Goal: Communication & Community: Answer question/provide support

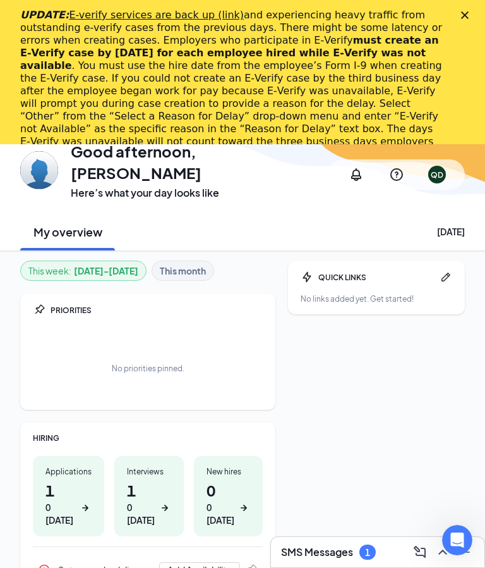
click at [469, 13] on polygon "Close" at bounding box center [465, 15] width 8 height 8
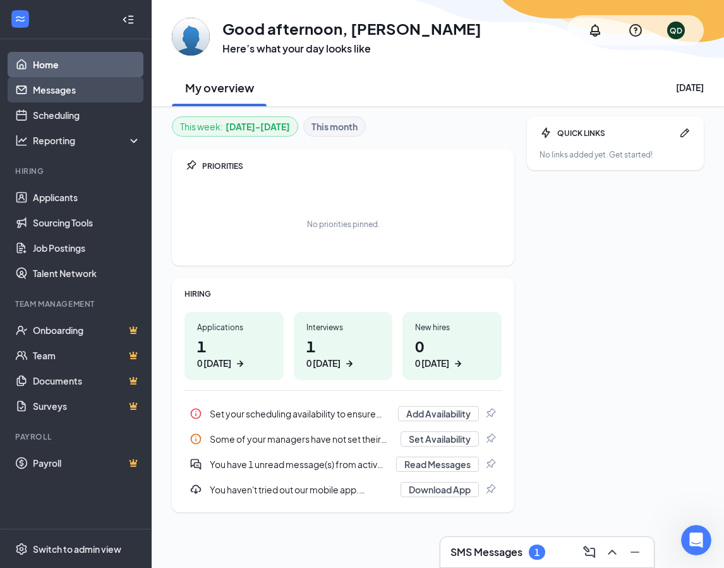
click at [64, 95] on link "Messages" at bounding box center [87, 89] width 108 height 25
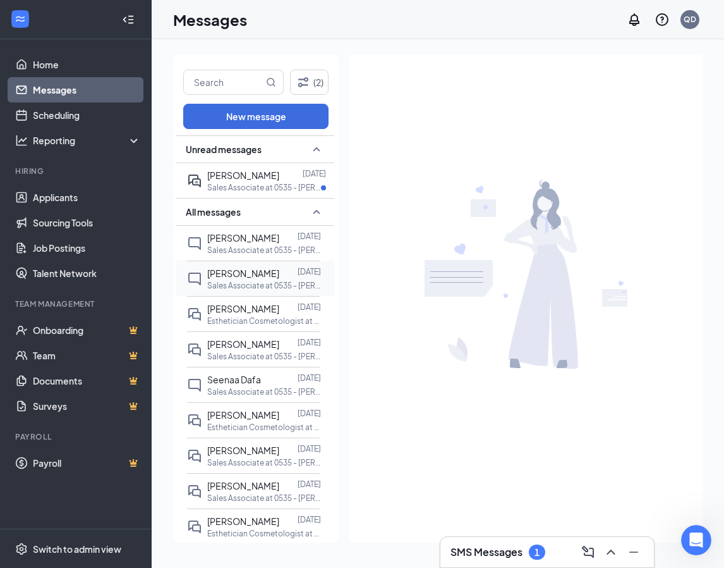
click at [247, 274] on span "[PERSON_NAME]" at bounding box center [243, 272] width 72 height 11
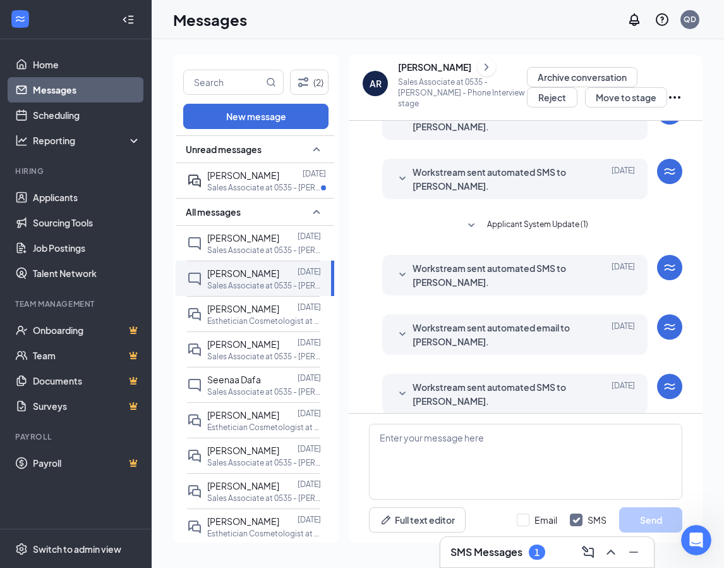
scroll to position [393, 0]
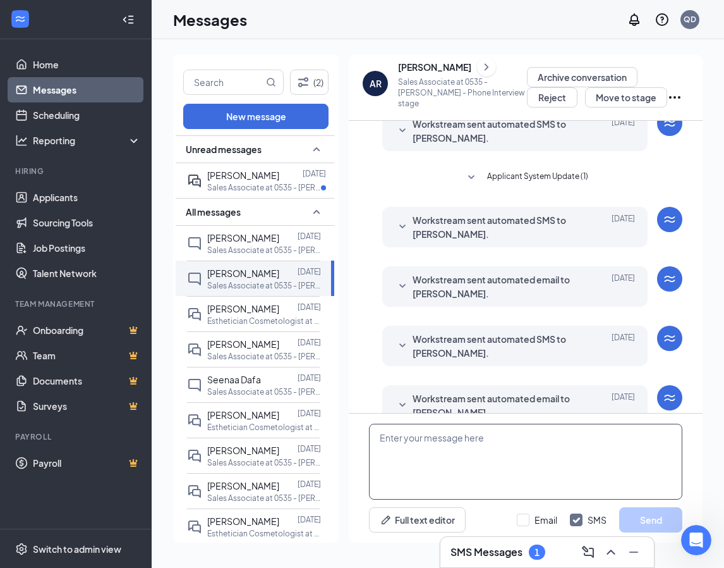
click at [448, 433] on textarea at bounding box center [526, 462] width 314 height 76
click at [407, 451] on textarea "Hi" at bounding box center [526, 462] width 314 height 76
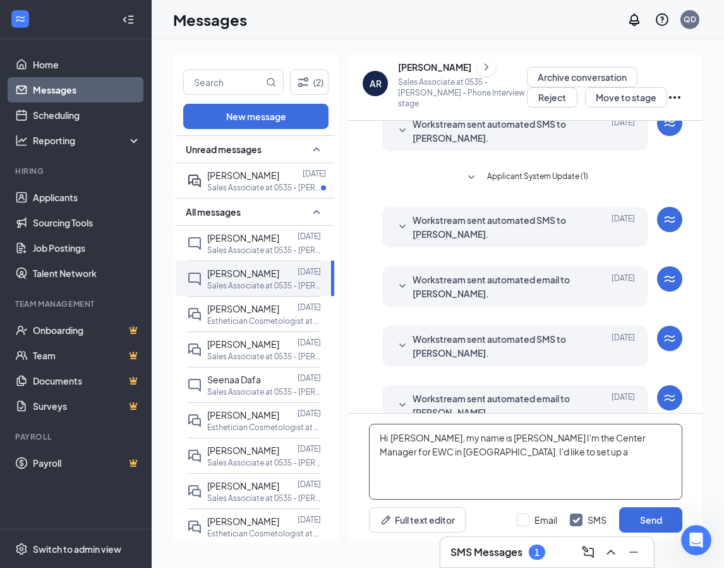
click at [494, 454] on textarea "Hi [PERSON_NAME], my name is [PERSON_NAME] I'm the Center Manager for EWC in [G…" at bounding box center [526, 462] width 314 height 76
click at [487, 463] on textarea "Hi [PERSON_NAME], my name is [PERSON_NAME] I'm the Center Manager for EWC in [G…" at bounding box center [526, 462] width 314 height 76
click at [407, 467] on textarea "Hi [PERSON_NAME], my name is [PERSON_NAME] I'm the Center Manager for EWC in [G…" at bounding box center [526, 462] width 314 height 76
click at [494, 463] on textarea "Hi [PERSON_NAME], my name is [PERSON_NAME] I'm the Center Manager for EWC in [G…" at bounding box center [526, 462] width 314 height 76
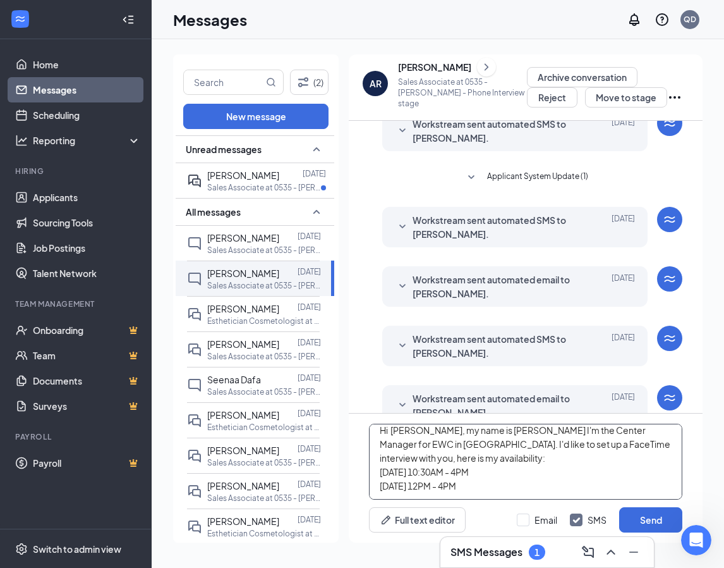
click at [430, 492] on textarea "Hi [PERSON_NAME], my name is [PERSON_NAME] I'm the Center Manager for EWC in [G…" at bounding box center [526, 462] width 314 height 76
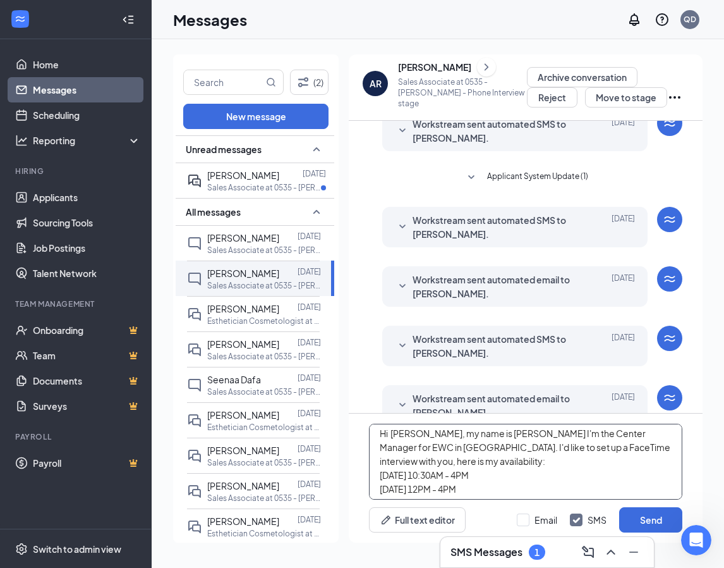
scroll to position [0, 0]
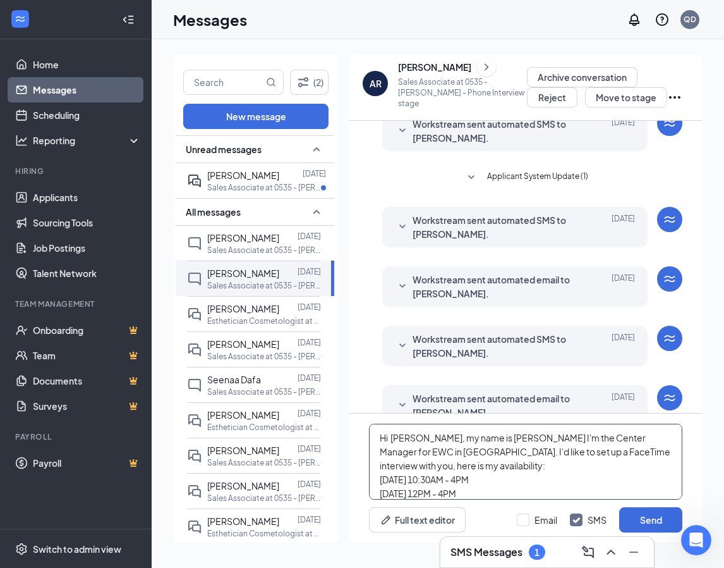
click at [494, 451] on textarea "Hi [PERSON_NAME], my name is [PERSON_NAME] I'm the Center Manager for EWC in [G…" at bounding box center [526, 462] width 314 height 76
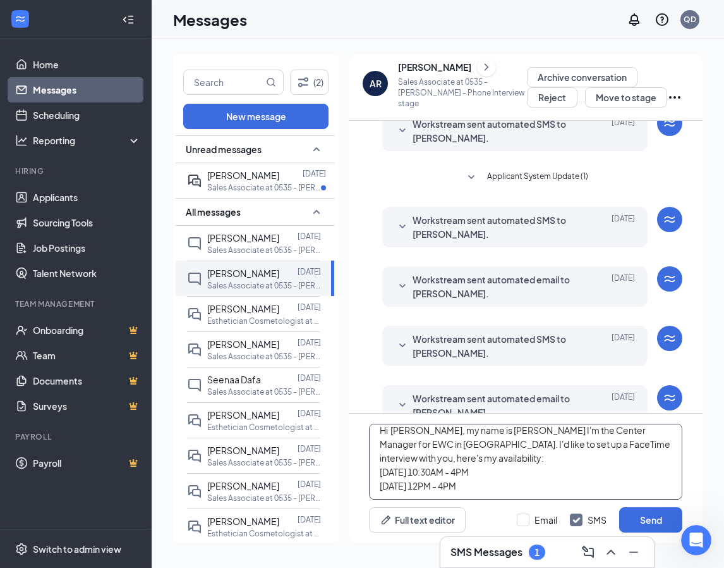
scroll to position [21, 0]
click at [436, 489] on textarea "Hi [PERSON_NAME], my name is [PERSON_NAME] I'm the Center Manager for EWC in [G…" at bounding box center [526, 462] width 314 height 76
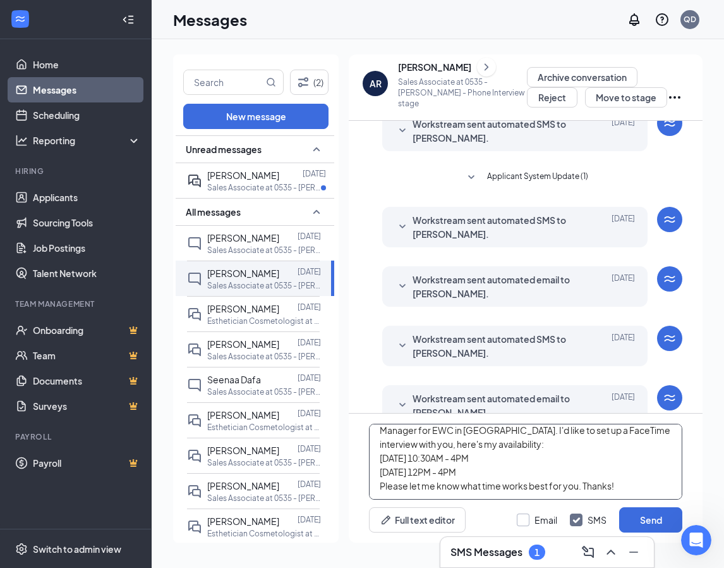
type textarea "Hi [PERSON_NAME], my name is [PERSON_NAME] I'm the Center Manager for EWC in [G…"
click at [494, 515] on input "Email" at bounding box center [537, 519] width 40 height 13
checkbox input "true"
click at [494, 519] on button "Send" at bounding box center [650, 519] width 63 height 25
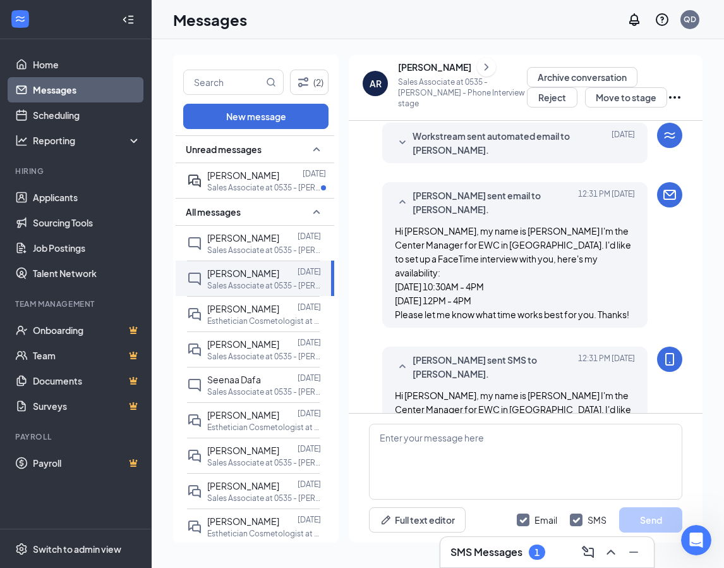
scroll to position [669, 0]
